Goal: Task Accomplishment & Management: Use online tool/utility

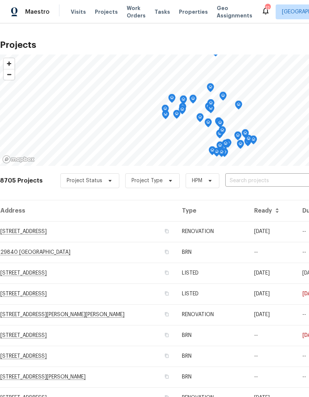
click at [108, 15] on span "Projects" at bounding box center [106, 11] width 23 height 7
click at [238, 183] on input "text" at bounding box center [267, 180] width 85 height 11
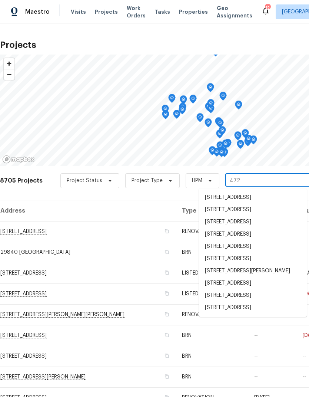
type input "4729"
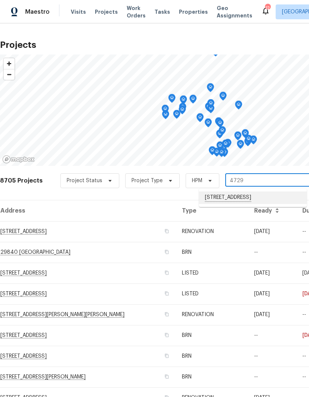
click at [267, 195] on li "[STREET_ADDRESS]" at bounding box center [253, 197] width 108 height 13
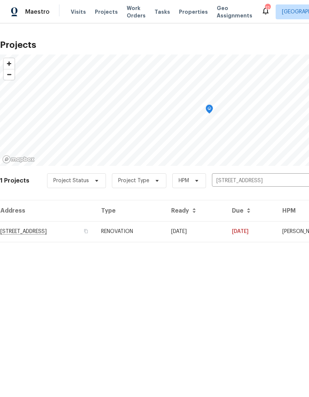
click at [95, 234] on td "[STREET_ADDRESS]" at bounding box center [47, 231] width 95 height 21
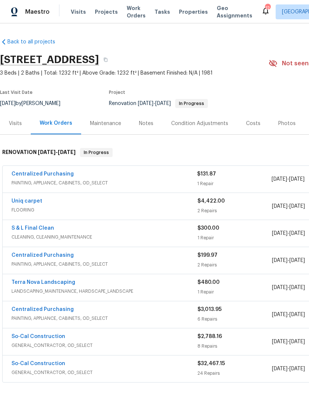
click at [189, 15] on span "Properties" at bounding box center [193, 11] width 29 height 7
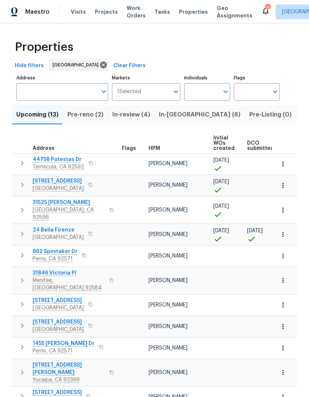
click at [178, 115] on span "In-[GEOGRAPHIC_DATA] (6)" at bounding box center [200, 114] width 82 height 10
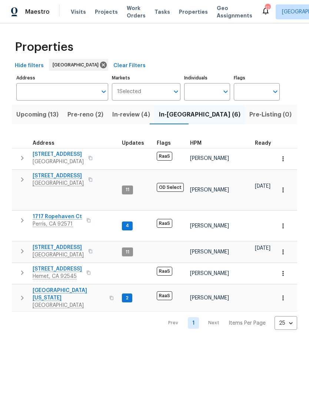
click at [205, 97] on input "Individuals" at bounding box center [201, 91] width 35 height 17
type input "[PERSON_NAME]"
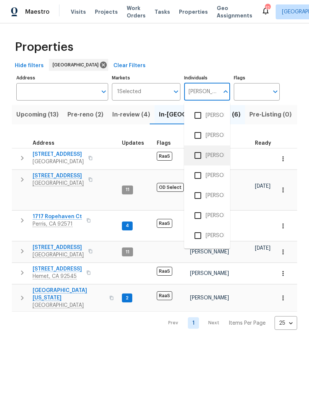
click at [220, 155] on li "[PERSON_NAME]" at bounding box center [207, 156] width 34 height 16
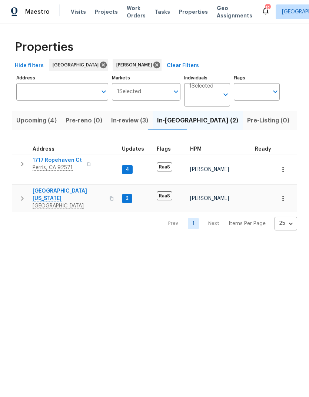
click at [51, 119] on span "Upcoming (4)" at bounding box center [36, 120] width 40 height 10
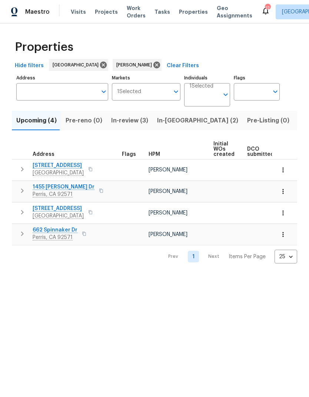
click at [158, 12] on span "Tasks" at bounding box center [163, 11] width 16 height 5
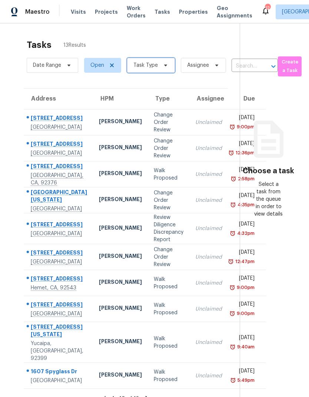
click at [163, 71] on span "Task Type" at bounding box center [151, 65] width 48 height 15
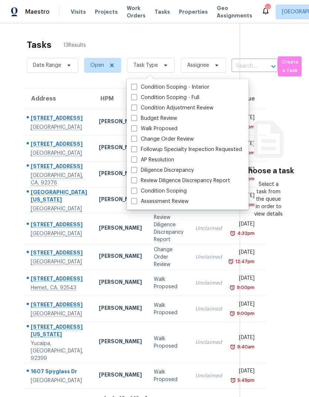
click at [166, 119] on label "Budget Review" at bounding box center [154, 118] width 46 height 7
click at [136, 119] on input "Budget Review" at bounding box center [133, 117] width 5 height 5
checkbox input "true"
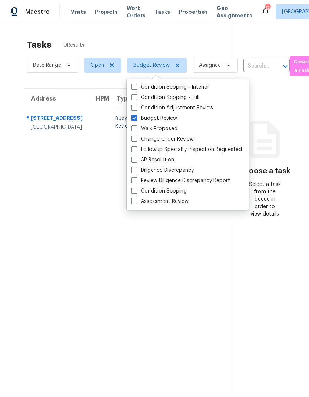
click at [57, 273] on section "Tasks 0 Results Date Range Open Budget Review Assignee ​ Create a Task Address …" at bounding box center [122, 227] width 220 height 385
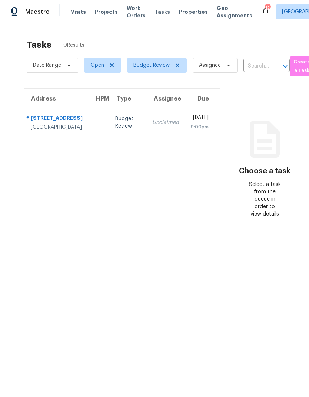
click at [98, 126] on td at bounding box center [99, 122] width 21 height 26
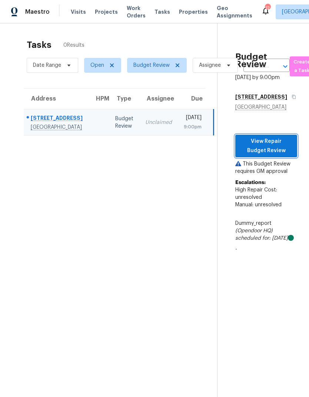
click at [276, 155] on span "View Repair Budget Review" at bounding box center [266, 146] width 50 height 18
click at [184, 13] on span "Properties" at bounding box center [193, 11] width 29 height 7
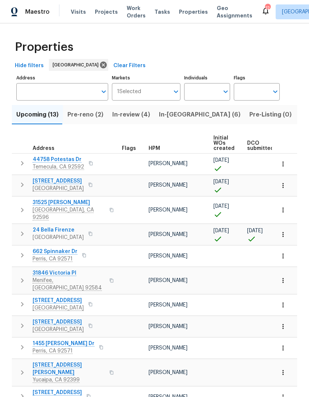
click at [171, 117] on span "In-[GEOGRAPHIC_DATA] (6)" at bounding box center [200, 114] width 82 height 10
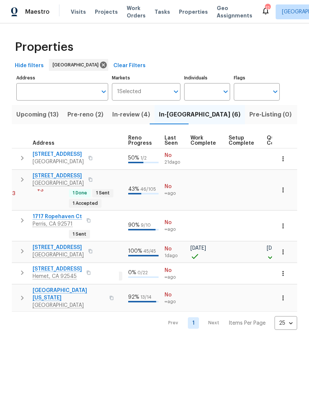
scroll to position [0, 333]
